Goal: Register for event/course

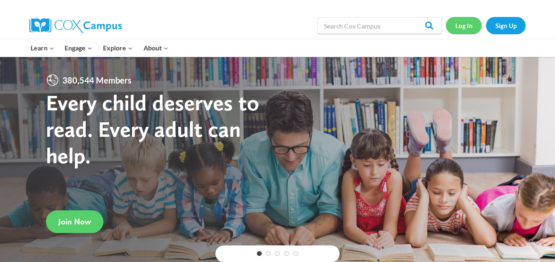
click at [452, 29] on link "Log In" at bounding box center [463, 25] width 36 height 17
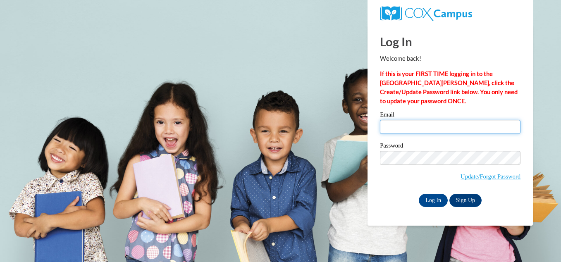
click at [402, 127] on input "Email" at bounding box center [450, 127] width 141 height 14
type input "eikyawkyawaung26330@gmail.com"
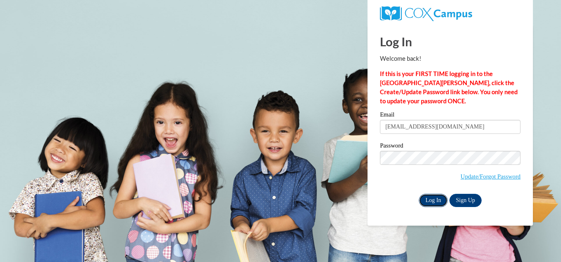
click at [433, 202] on input "Log In" at bounding box center [433, 200] width 29 height 13
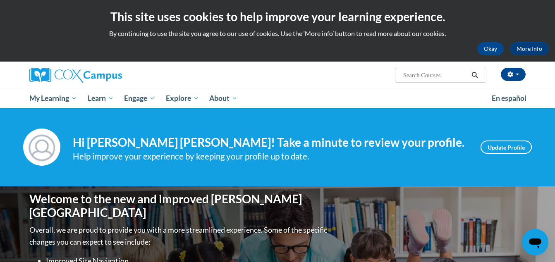
click at [422, 79] on input "Search..." at bounding box center [435, 75] width 66 height 10
click at [421, 74] on input "Search..." at bounding box center [435, 75] width 66 height 10
type input "အ"
type input "transferiing story time"
click at [445, 76] on input "Search..." at bounding box center [435, 75] width 66 height 10
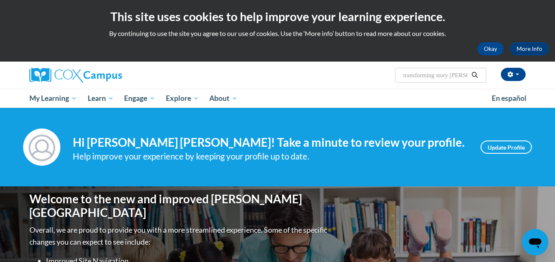
type input "transforming story time"
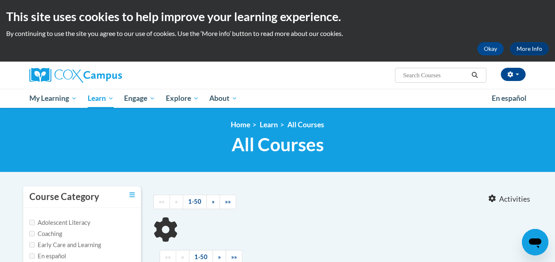
type input "transforming story time"
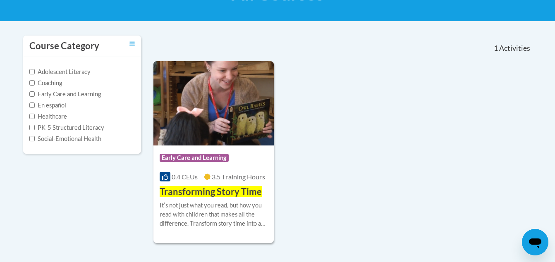
scroll to position [165, 0]
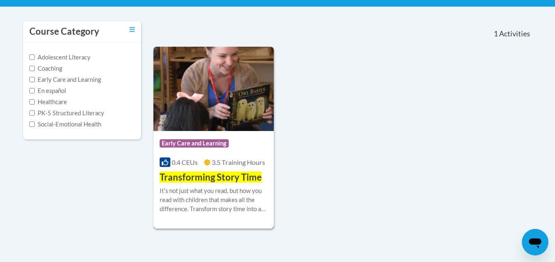
click at [186, 105] on img at bounding box center [213, 89] width 120 height 84
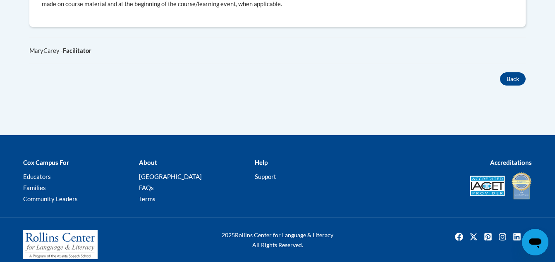
scroll to position [548, 0]
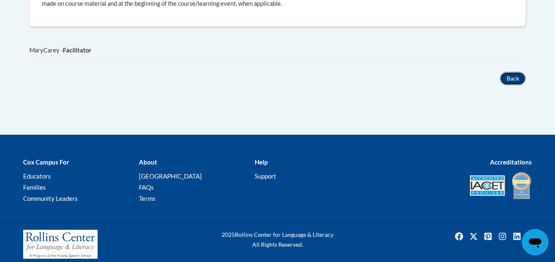
click at [512, 72] on button "Back" at bounding box center [513, 78] width 26 height 13
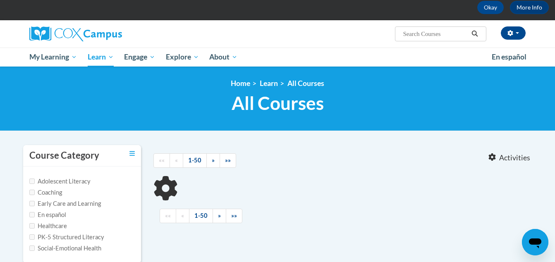
type input "transforming story time"
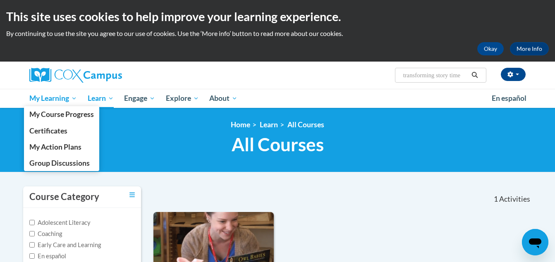
click at [51, 102] on span "My Learning" at bounding box center [53, 98] width 48 height 10
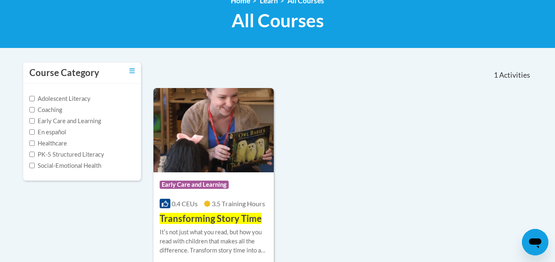
scroll to position [165, 0]
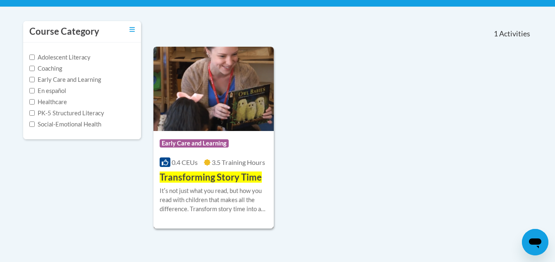
click at [205, 176] on span "Transforming Story Time" at bounding box center [211, 177] width 102 height 11
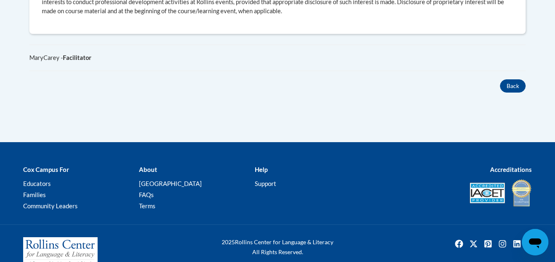
scroll to position [548, 0]
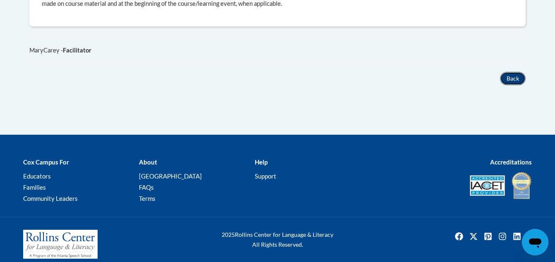
click at [515, 72] on button "Back" at bounding box center [513, 78] width 26 height 13
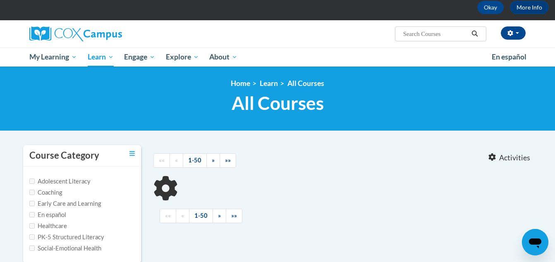
type input "transforming story time"
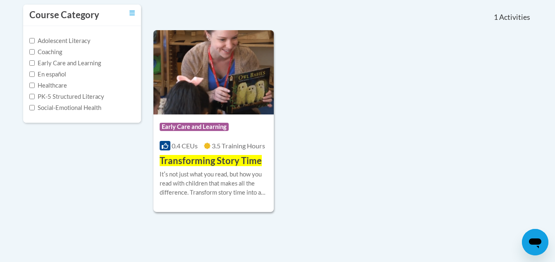
scroll to position [165, 0]
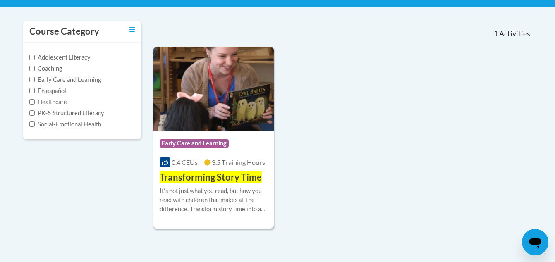
click at [198, 179] on span "Transforming Story Time" at bounding box center [211, 177] width 102 height 11
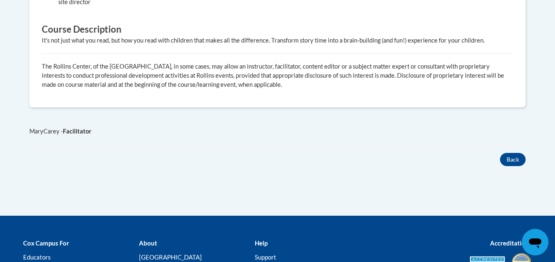
scroll to position [537, 0]
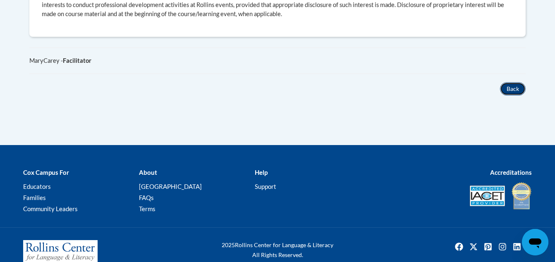
click at [513, 82] on button "Back" at bounding box center [513, 88] width 26 height 13
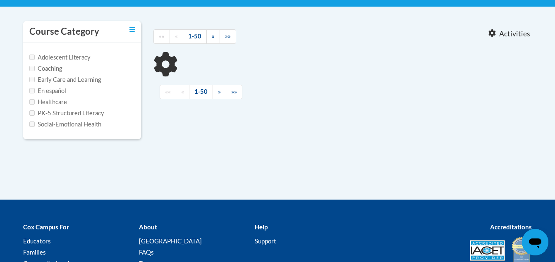
type input "transforming story time"
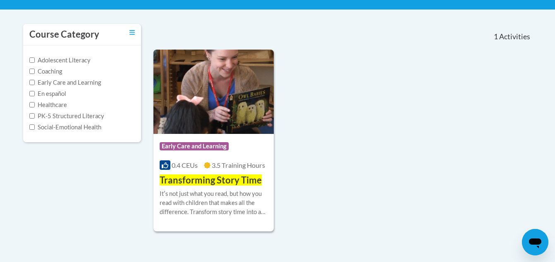
scroll to position [207, 0]
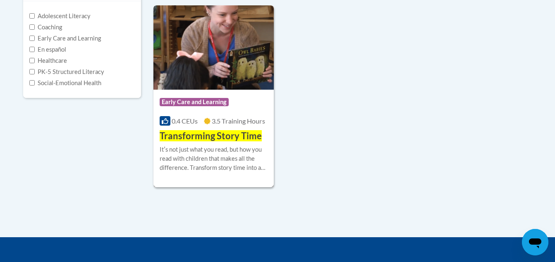
click at [182, 132] on span "Transforming Story Time" at bounding box center [211, 135] width 102 height 11
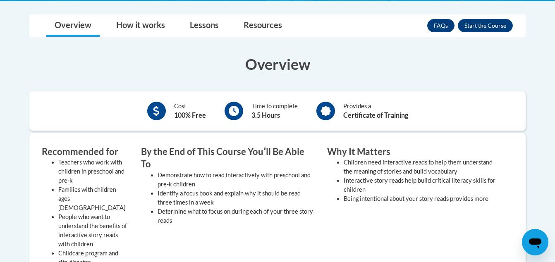
scroll to position [207, 0]
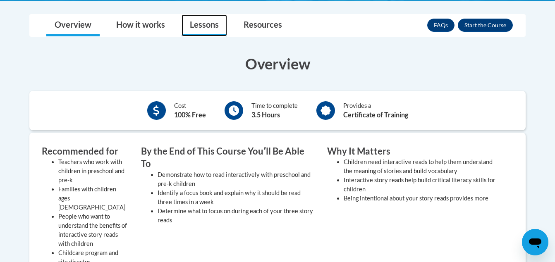
click at [207, 26] on link "Lessons" at bounding box center [203, 25] width 45 height 22
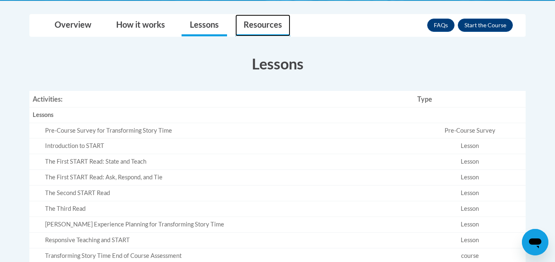
click at [245, 27] on link "Resources" at bounding box center [262, 25] width 55 height 22
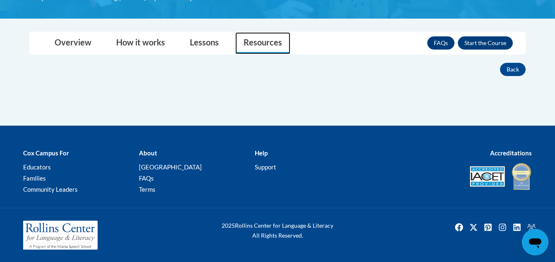
scroll to position [189, 0]
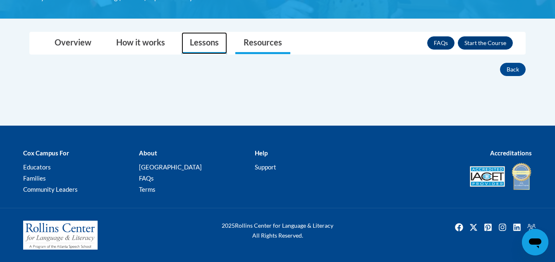
click at [218, 38] on link "Lessons" at bounding box center [203, 43] width 45 height 22
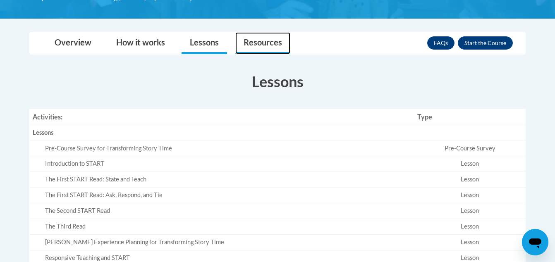
click at [252, 44] on link "Resources" at bounding box center [262, 43] width 55 height 22
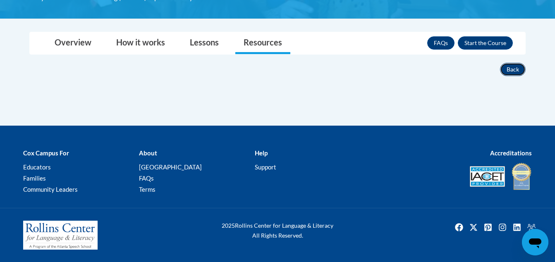
click at [514, 68] on button "Back" at bounding box center [513, 69] width 26 height 13
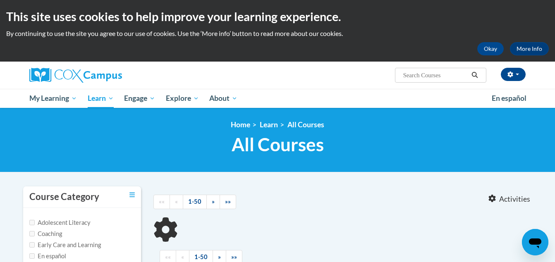
scroll to position [41, 0]
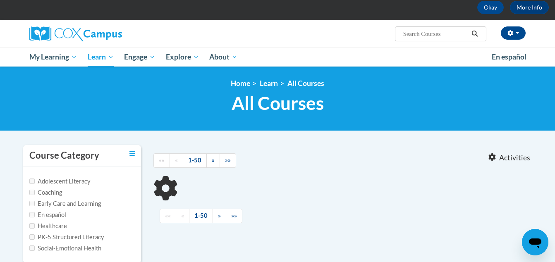
type input "transforming story time"
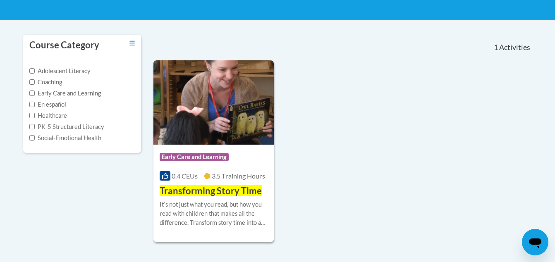
scroll to position [152, 0]
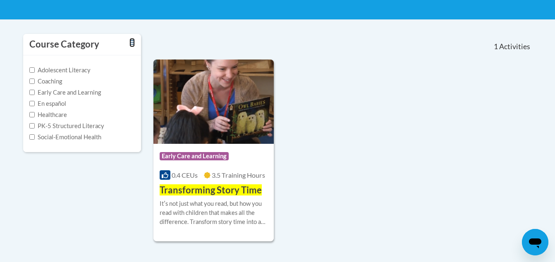
click at [133, 40] on icon "Toggle collapse" at bounding box center [131, 42] width 5 height 6
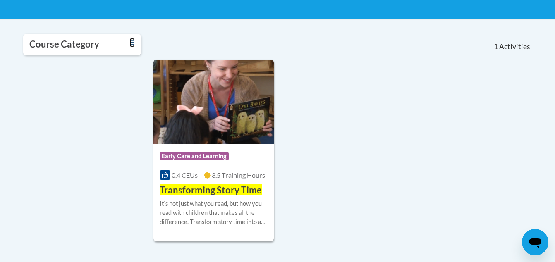
click at [133, 40] on icon "Toggle collapse" at bounding box center [131, 42] width 5 height 6
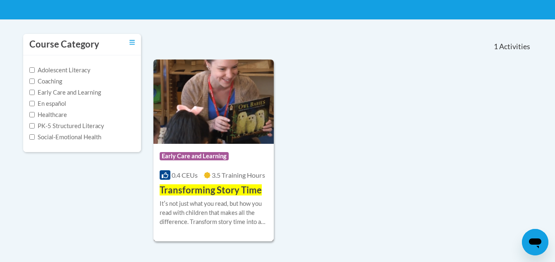
click at [176, 192] on span "Transforming Story Time" at bounding box center [211, 189] width 102 height 11
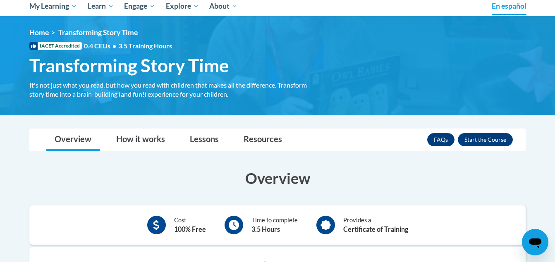
scroll to position [41, 0]
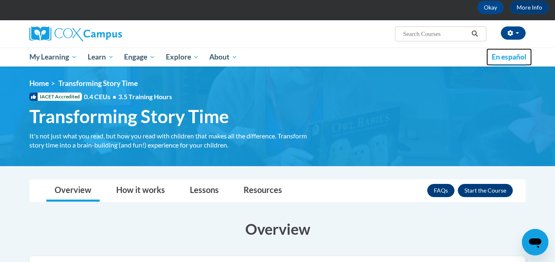
click at [518, 57] on span "En español" at bounding box center [508, 56] width 35 height 9
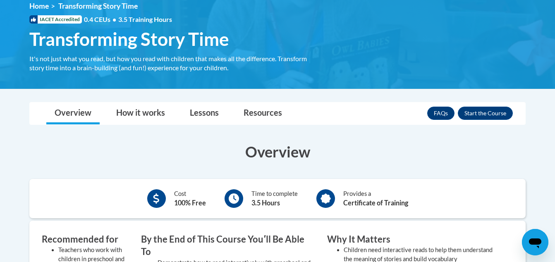
scroll to position [186, 0]
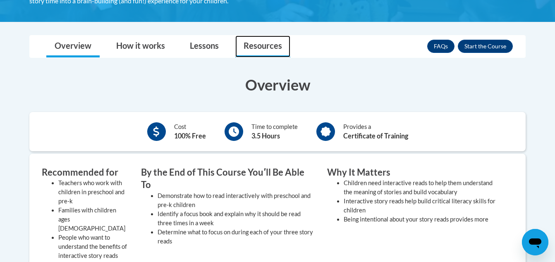
click at [251, 43] on link "Resources" at bounding box center [262, 47] width 55 height 22
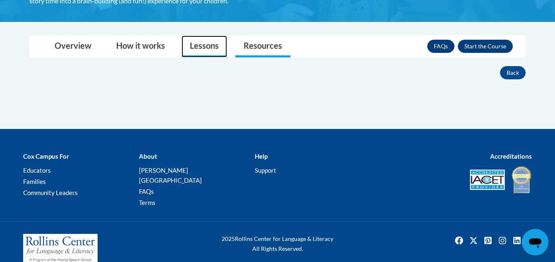
click at [217, 47] on link "Lessons" at bounding box center [203, 47] width 45 height 22
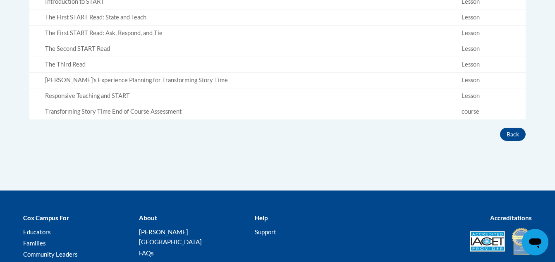
scroll to position [268, 0]
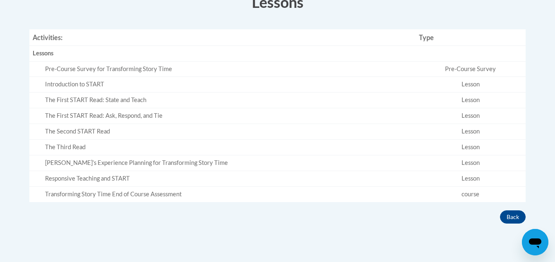
click at [195, 71] on div "Pre-Course Survey for Transforming Story Time" at bounding box center [228, 69] width 367 height 9
click at [193, 85] on div "Introduction to START" at bounding box center [228, 84] width 367 height 9
click at [472, 85] on td "Lesson" at bounding box center [470, 85] width 110 height 16
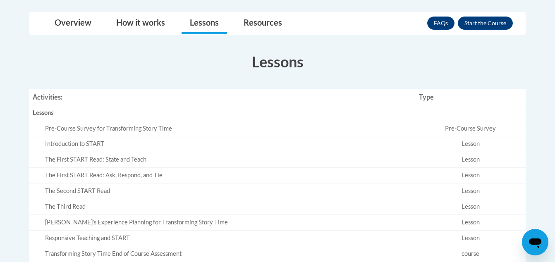
scroll to position [168, 0]
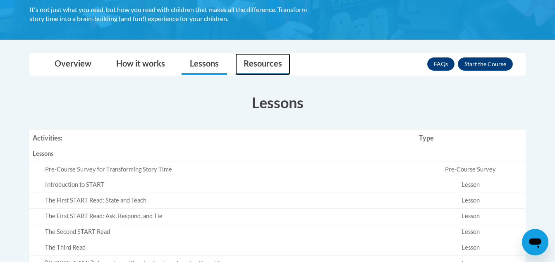
click at [264, 62] on link "Resources" at bounding box center [262, 64] width 55 height 22
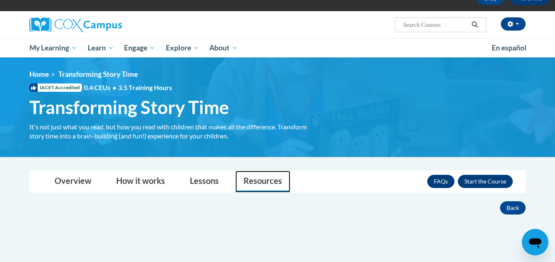
scroll to position [44, 0]
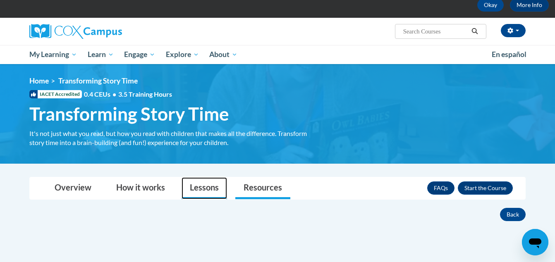
click at [196, 185] on link "Lessons" at bounding box center [203, 188] width 45 height 22
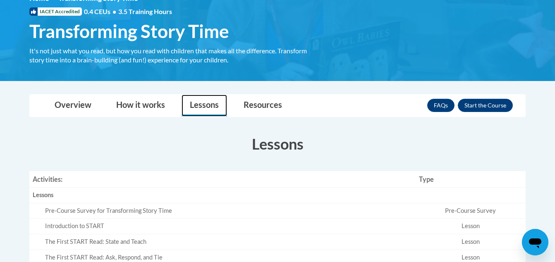
scroll to position [168, 0]
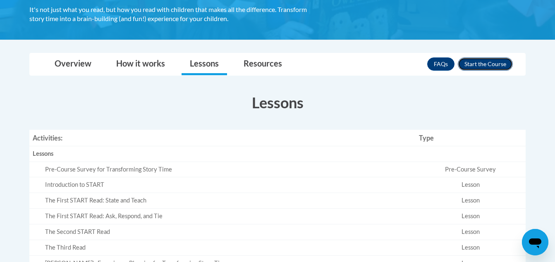
click at [503, 64] on button "Enroll" at bounding box center [484, 63] width 55 height 13
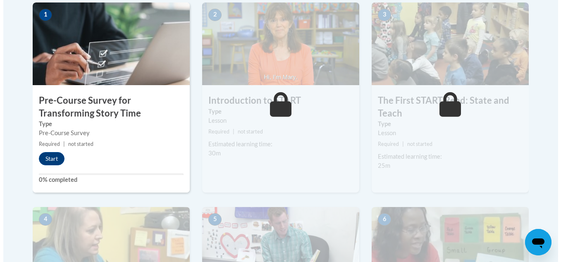
scroll to position [289, 0]
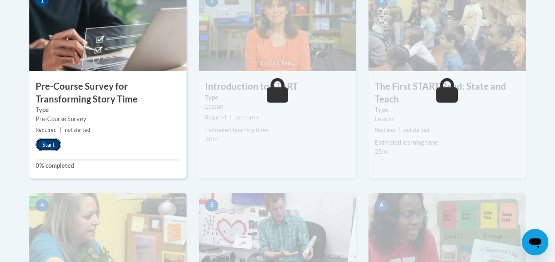
click at [42, 142] on button "Start" at bounding box center [49, 144] width 26 height 13
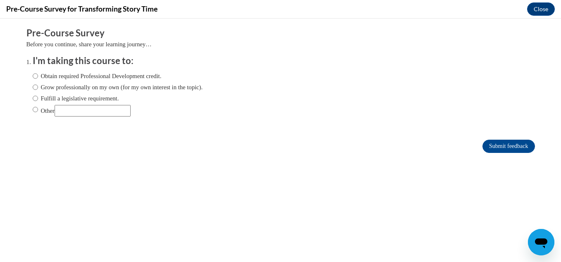
scroll to position [0, 0]
click at [33, 86] on input "Grow professionally on my own (for my own interest in the topic)." at bounding box center [35, 87] width 5 height 9
radio input "true"
click at [33, 75] on input "Obtain required Professional Development credit." at bounding box center [35, 75] width 5 height 9
radio input "true"
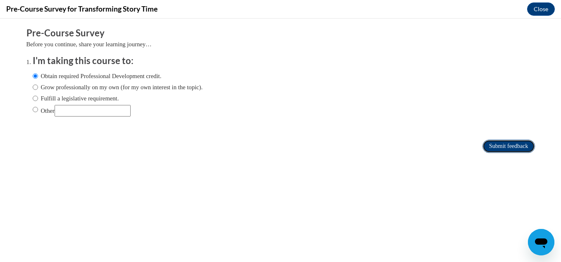
click at [483, 145] on input "Submit feedback" at bounding box center [508, 146] width 52 height 13
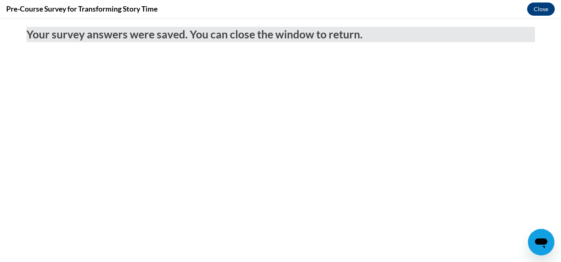
drag, startPoint x: 195, startPoint y: 110, endPoint x: 151, endPoint y: 77, distance: 55.1
drag, startPoint x: 151, startPoint y: 77, endPoint x: 121, endPoint y: 105, distance: 40.9
click at [121, 105] on body "Your survey answers were saved. You can close the window to return." at bounding box center [280, 140] width 561 height 243
drag, startPoint x: 375, startPoint y: 161, endPoint x: 257, endPoint y: 198, distance: 123.4
click at [257, 198] on body "Your survey answers were saved. You can close the window to return." at bounding box center [280, 140] width 561 height 243
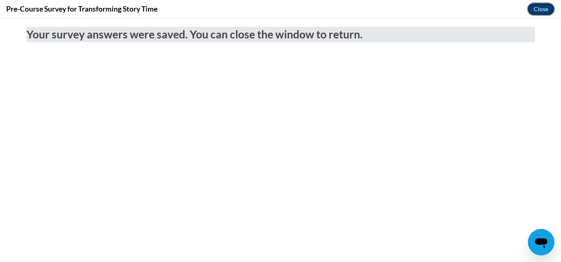
click at [550, 10] on button "Close" at bounding box center [541, 8] width 28 height 13
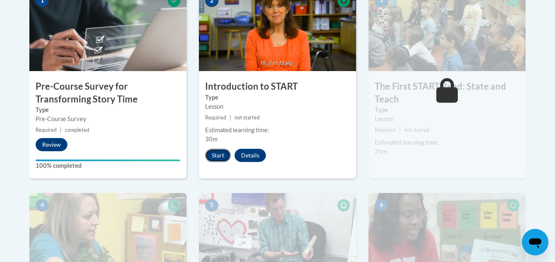
click at [221, 156] on button "Start" at bounding box center [218, 155] width 26 height 13
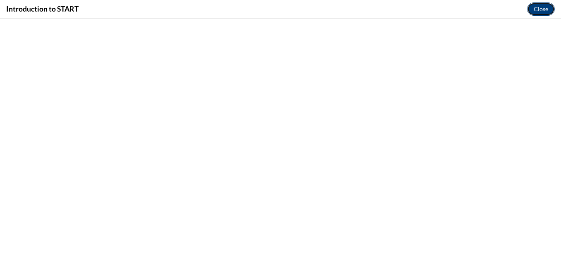
click at [533, 5] on button "Close" at bounding box center [541, 8] width 28 height 13
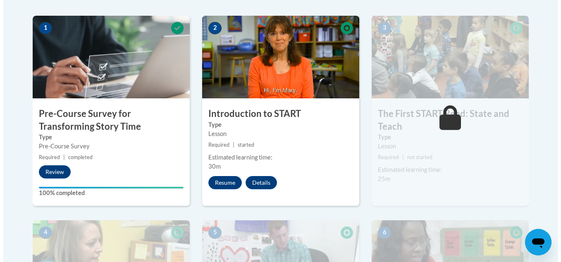
scroll to position [248, 0]
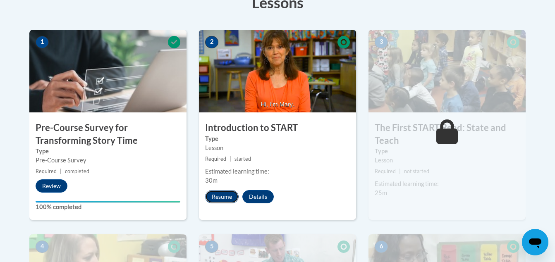
click at [224, 195] on button "Resume" at bounding box center [221, 196] width 33 height 13
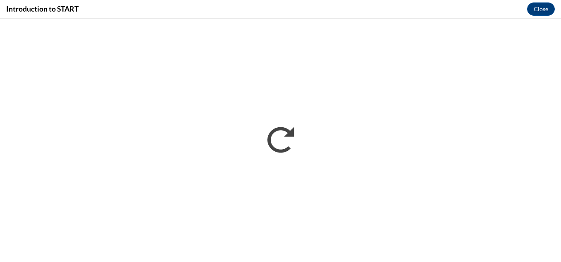
scroll to position [0, 0]
